Goal: Complete application form

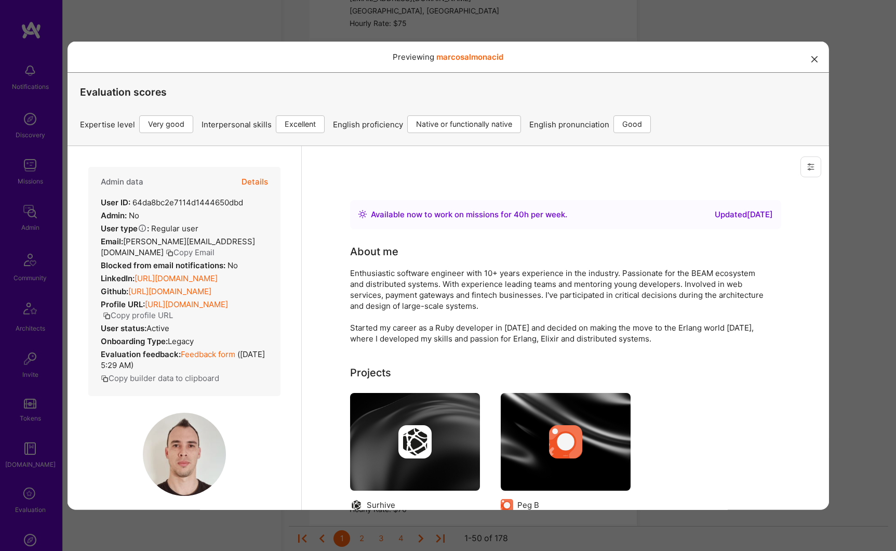
click at [258, 181] on button "Details" at bounding box center [254, 181] width 26 height 30
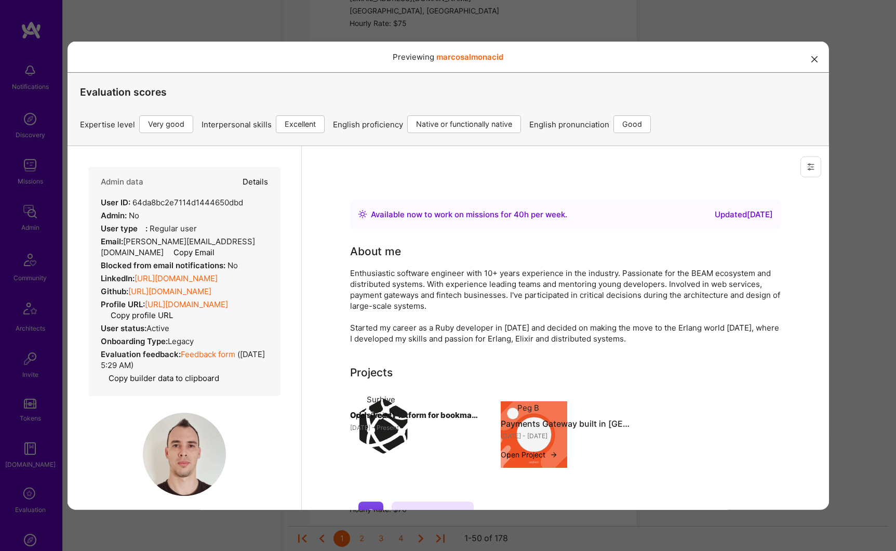
type textarea "x"
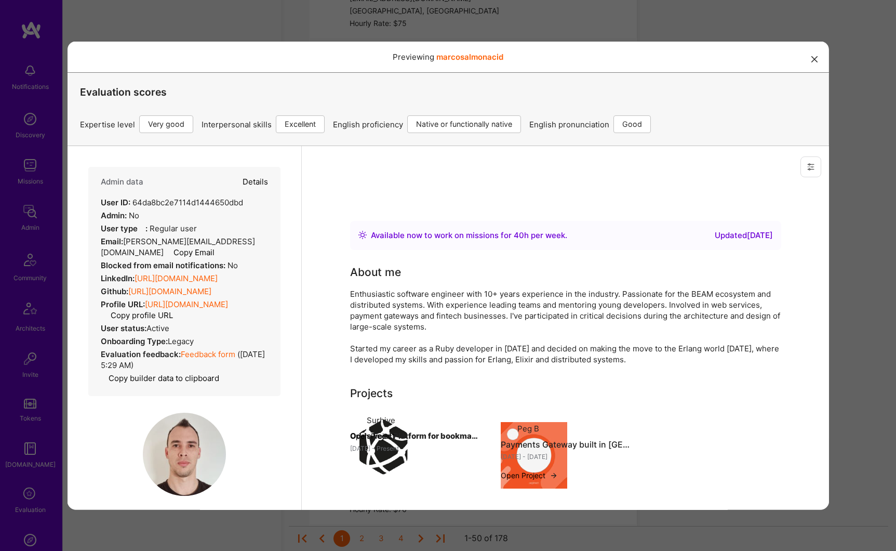
select select "5"
select select "7"
select select "6"
select select "AR"
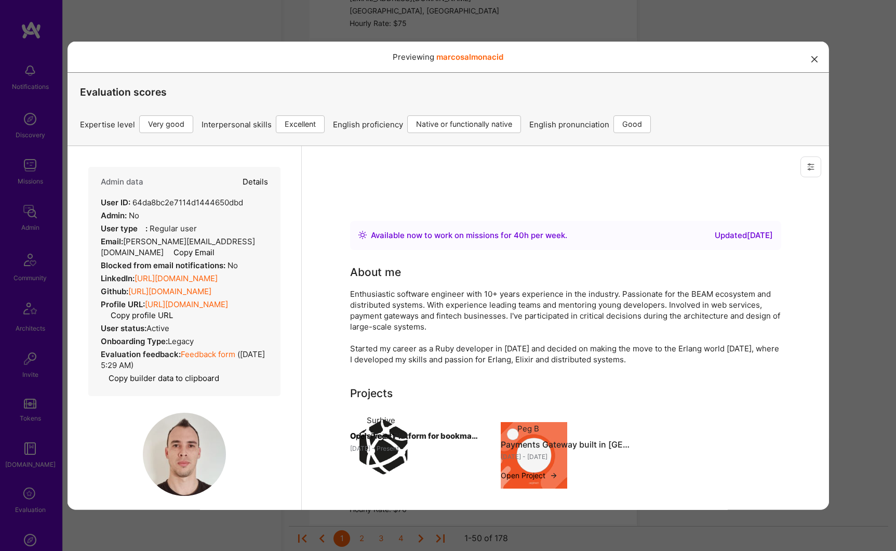
select select "Right Now"
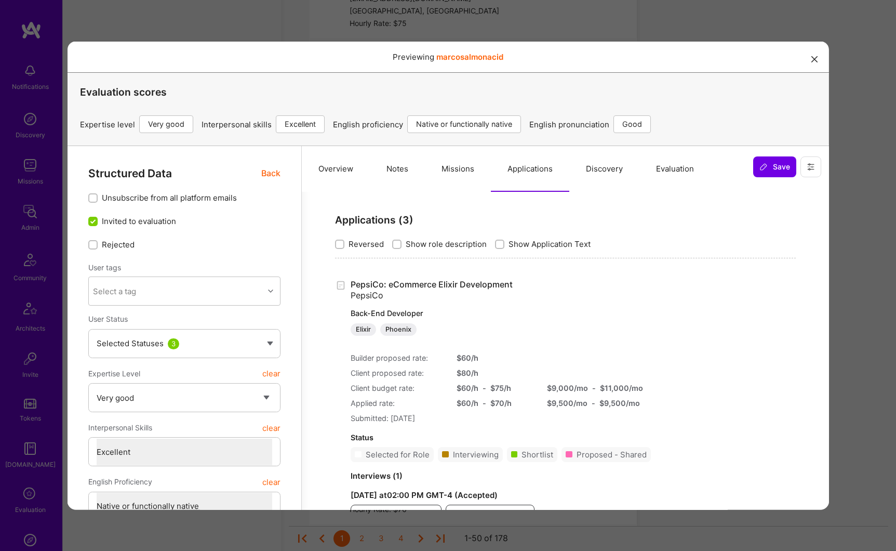
click at [471, 172] on button "Missions" at bounding box center [457, 168] width 66 height 46
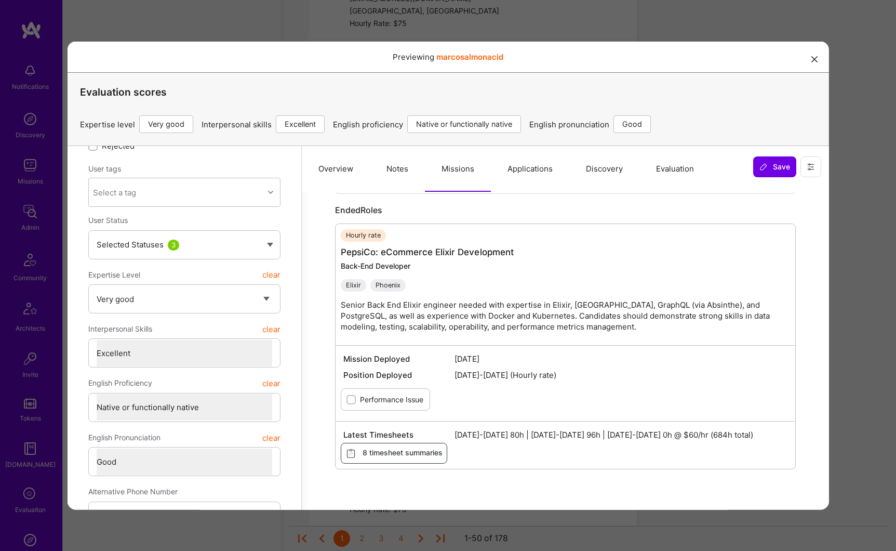
scroll to position [152, 0]
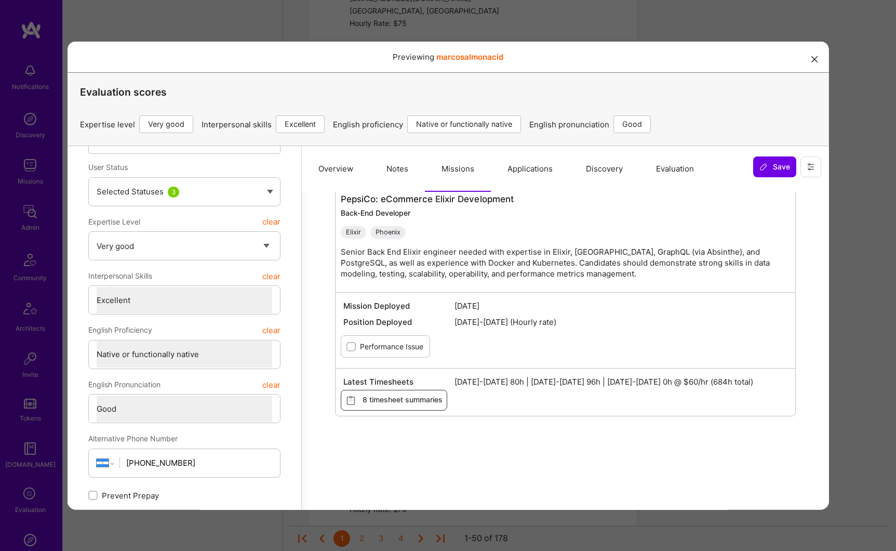
click at [811, 60] on icon "modal" at bounding box center [814, 59] width 6 height 6
